Goal: Transaction & Acquisition: Purchase product/service

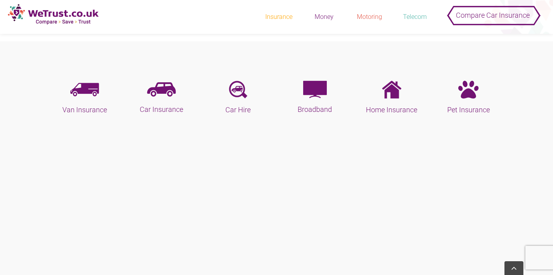
scroll to position [371, 0]
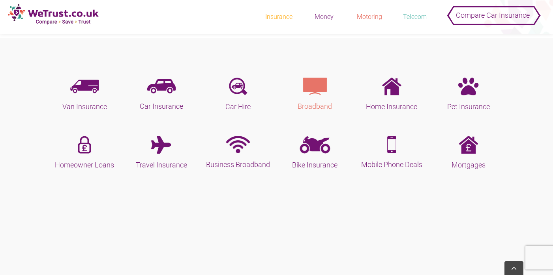
click at [316, 84] on img at bounding box center [315, 86] width 24 height 17
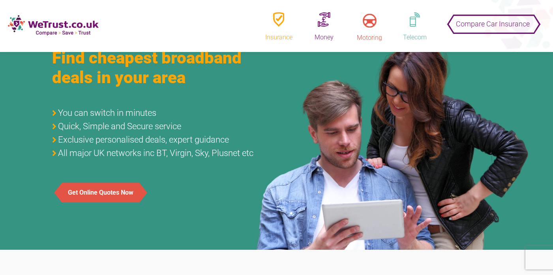
scroll to position [75, 0]
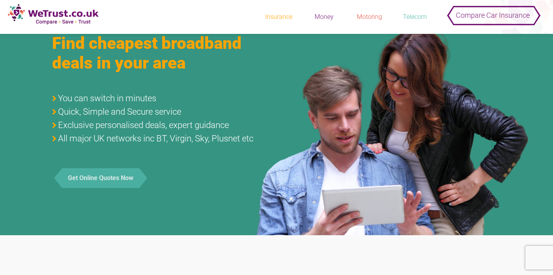
click at [95, 182] on button "Get Online Quotes Now" at bounding box center [100, 178] width 77 height 20
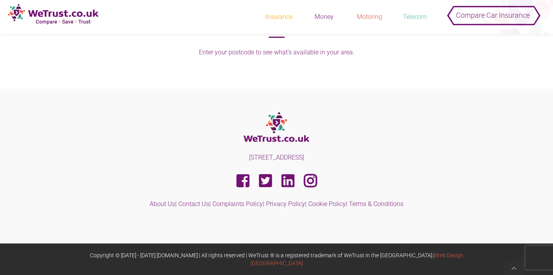
scroll to position [212, 0]
click at [12, 65] on whitelabels-broadband-legacy at bounding box center [12, 65] width 0 height 0
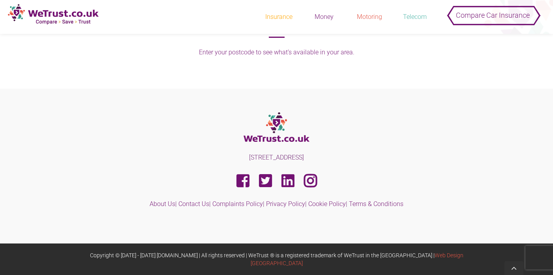
scroll to position [316, 0]
click at [12, 65] on whitelabels-broadband-legacy at bounding box center [12, 65] width 0 height 0
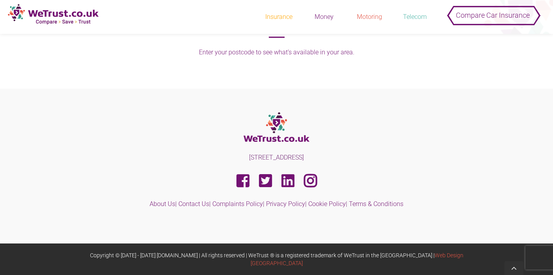
click at [12, 65] on whitelabels-broadband-legacy at bounding box center [12, 65] width 0 height 0
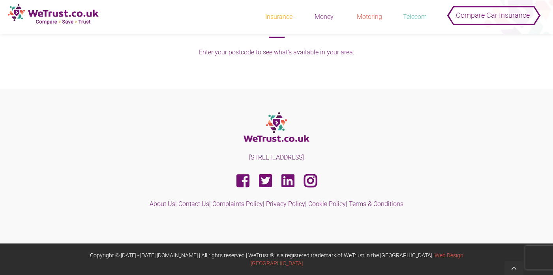
click at [12, 65] on whitelabels-broadband-legacy at bounding box center [12, 65] width 0 height 0
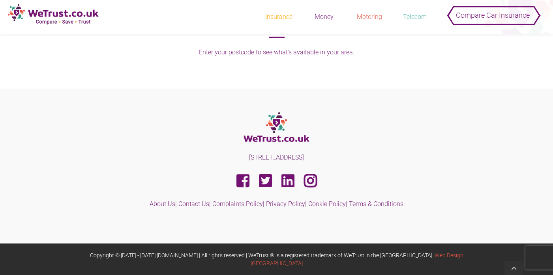
click at [12, 65] on whitelabels-broadband-legacy at bounding box center [12, 65] width 0 height 0
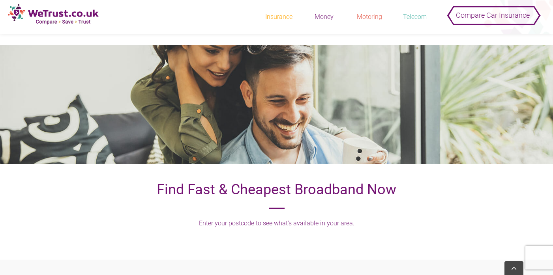
scroll to position [0, 0]
